Goal: Find contact information: Find contact information

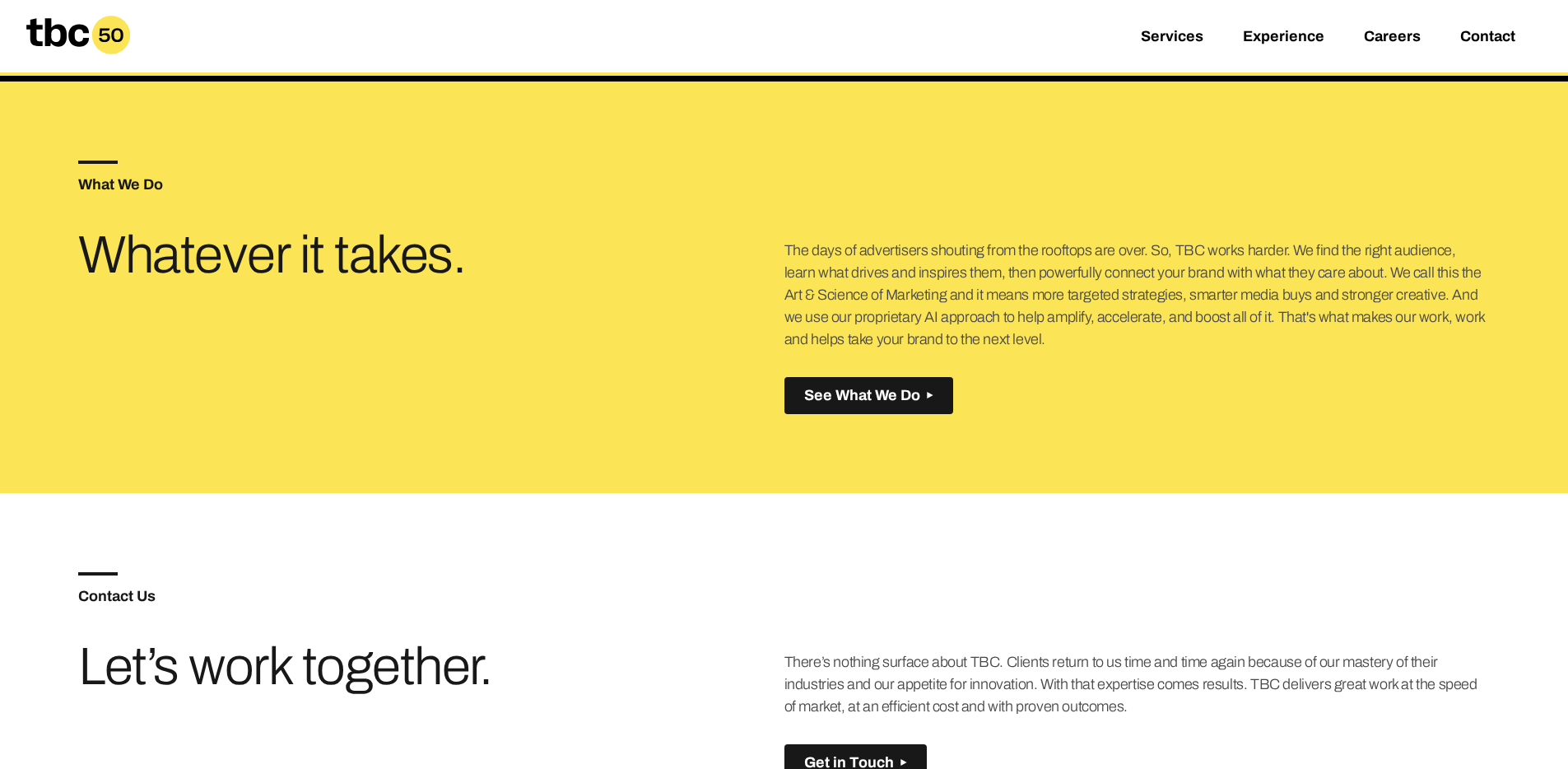
scroll to position [699, 0]
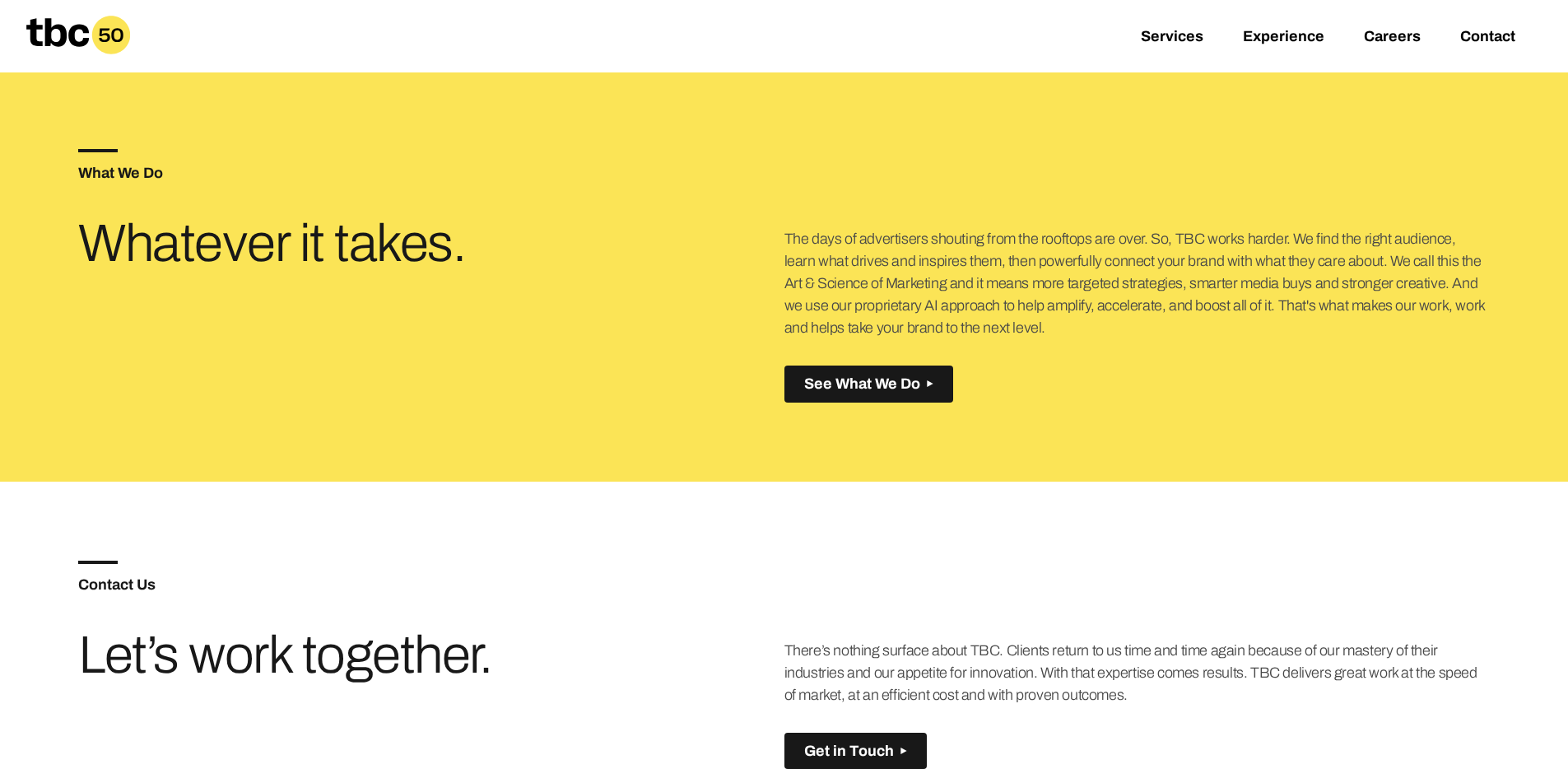
click at [1501, 26] on div "Services Experience Careers Contact" at bounding box center [784, 36] width 1568 height 73
click at [1501, 32] on link "Contact" at bounding box center [1488, 38] width 56 height 20
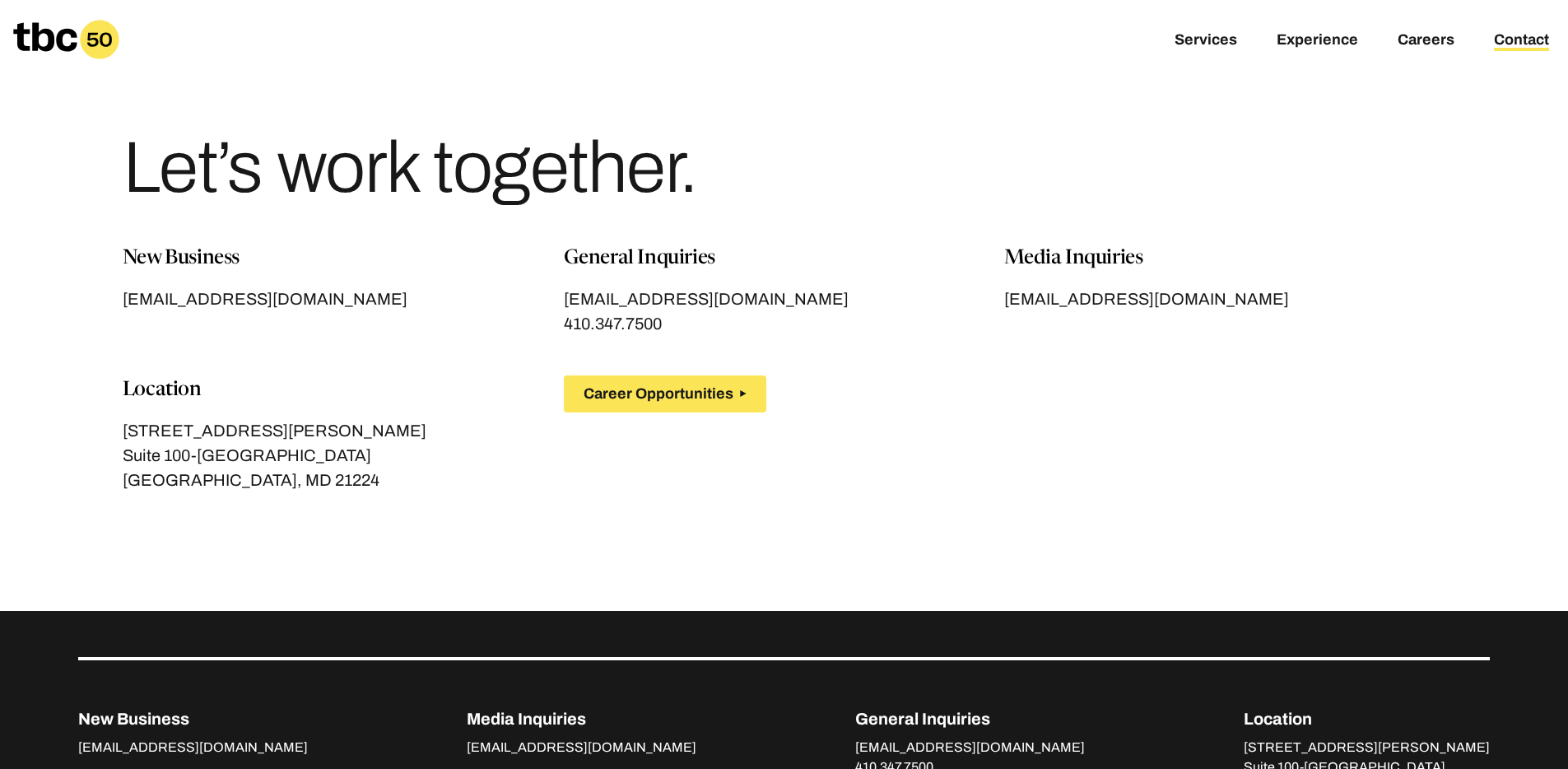
drag, startPoint x: 683, startPoint y: 301, endPoint x: 1528, endPoint y: 214, distance: 849.5
click at [53, 46] on icon at bounding box center [44, 37] width 63 height 29
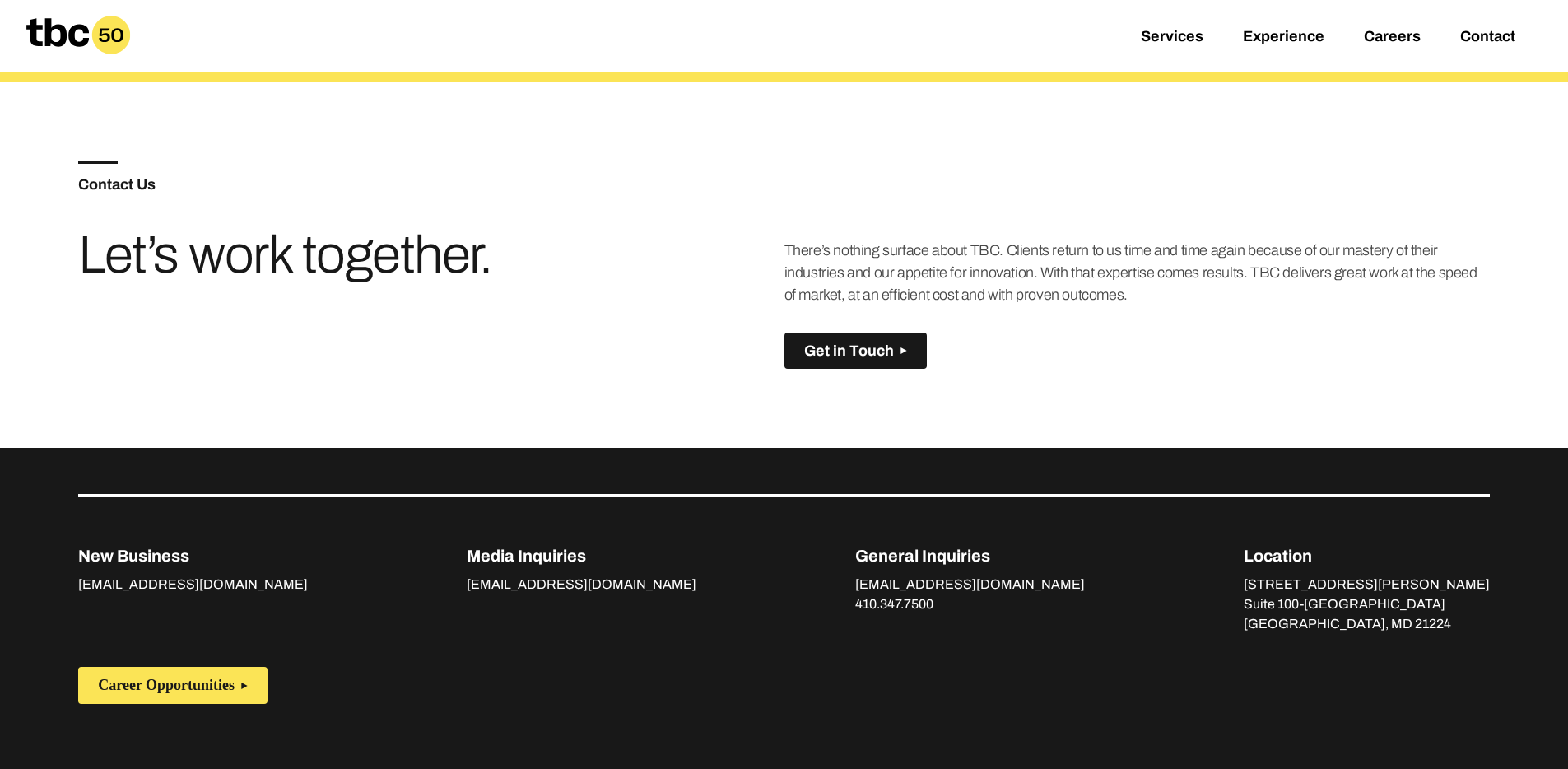
scroll to position [1025, 0]
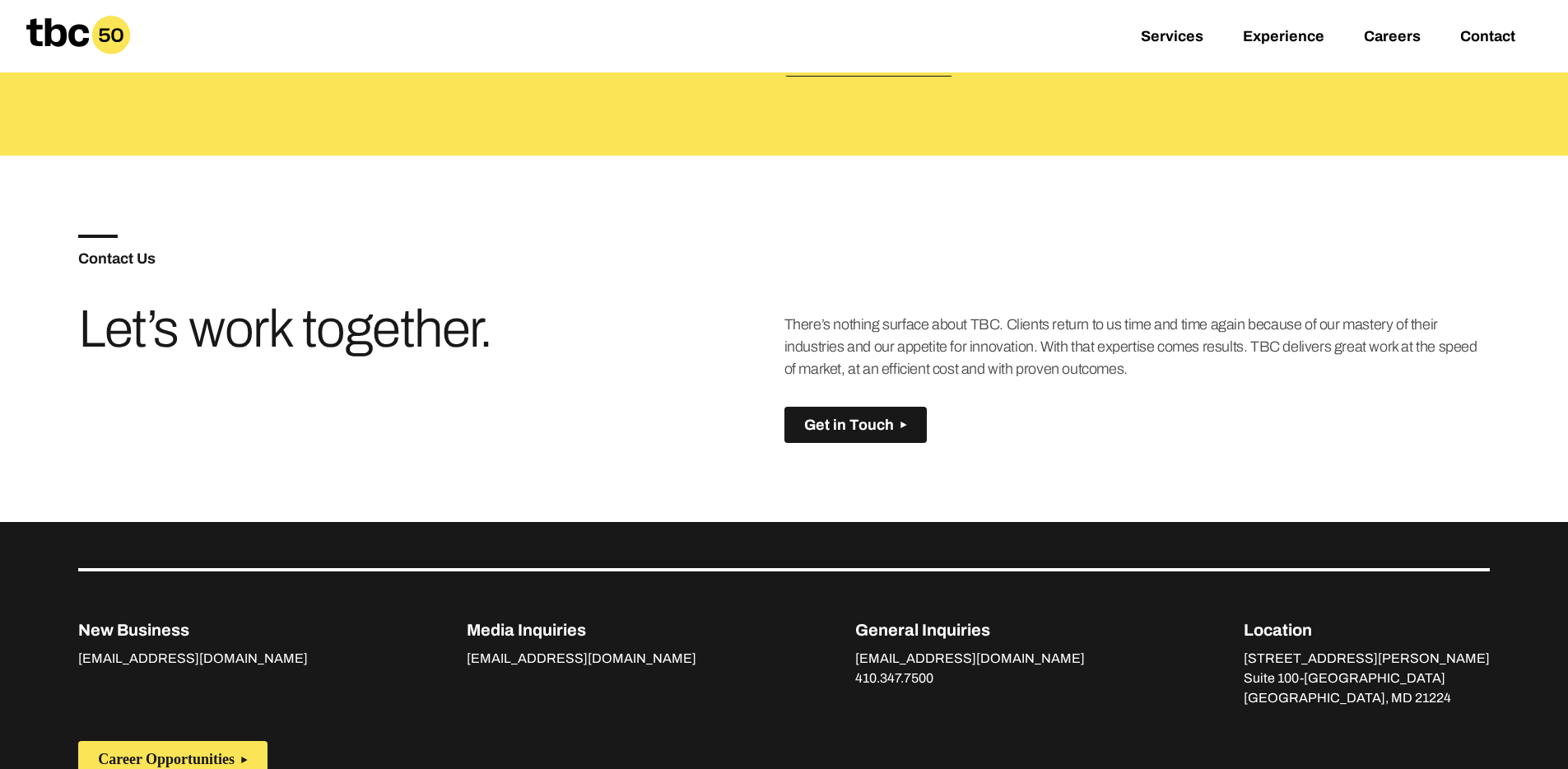
click at [1448, 22] on div "Services Experience Careers Contact" at bounding box center [784, 36] width 1568 height 73
click at [1477, 40] on link "Contact" at bounding box center [1488, 38] width 56 height 20
